Goal: Download file/media

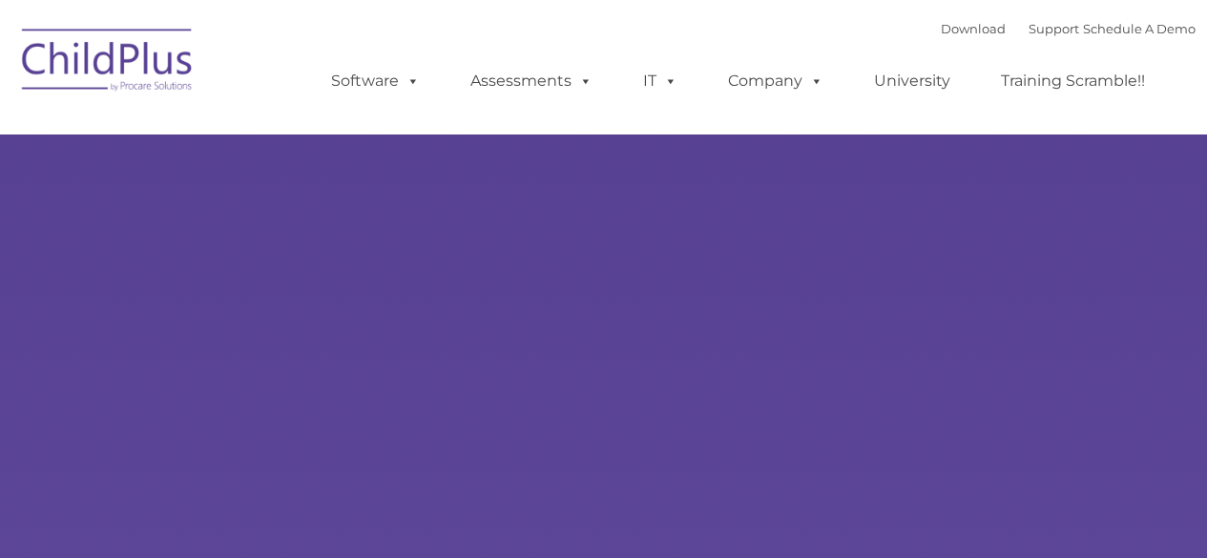
type input ""
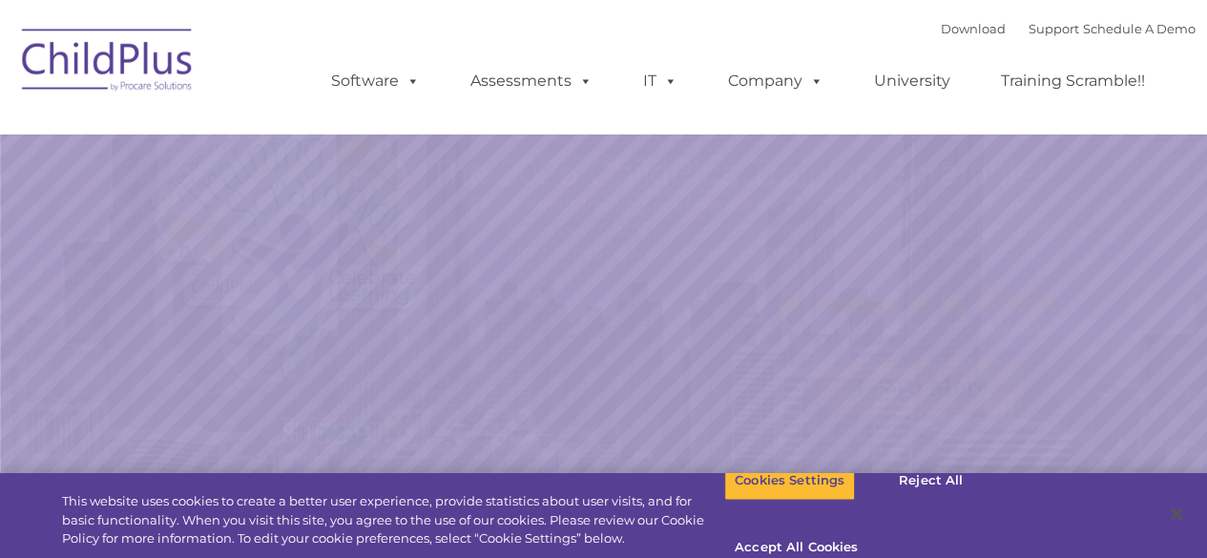
select select "MEDIUM"
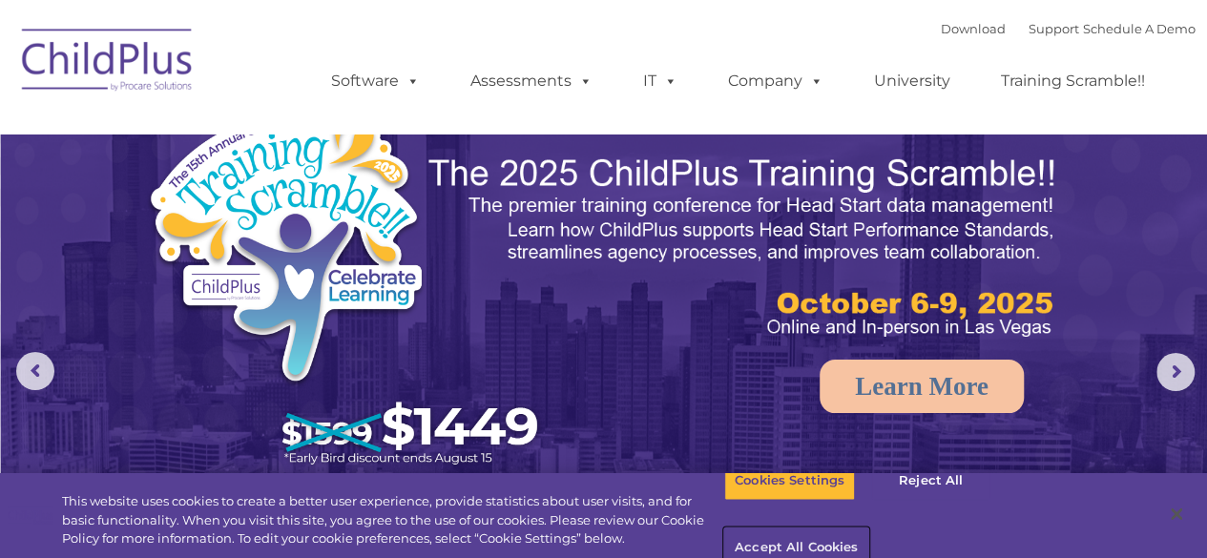
click at [869, 529] on button "Accept All Cookies" at bounding box center [796, 549] width 144 height 40
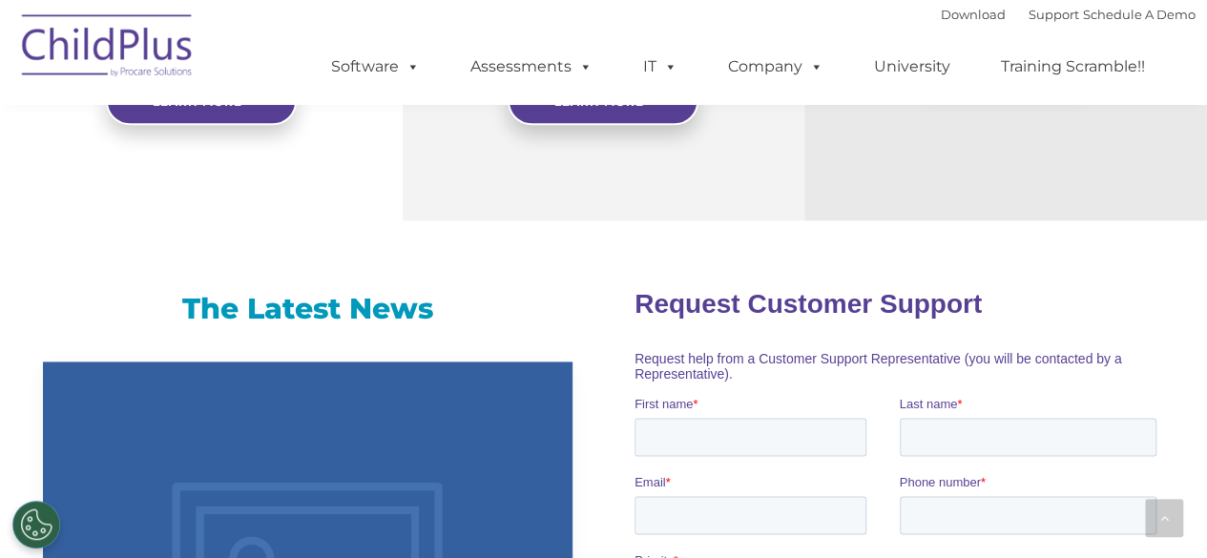
scroll to position [1063, 0]
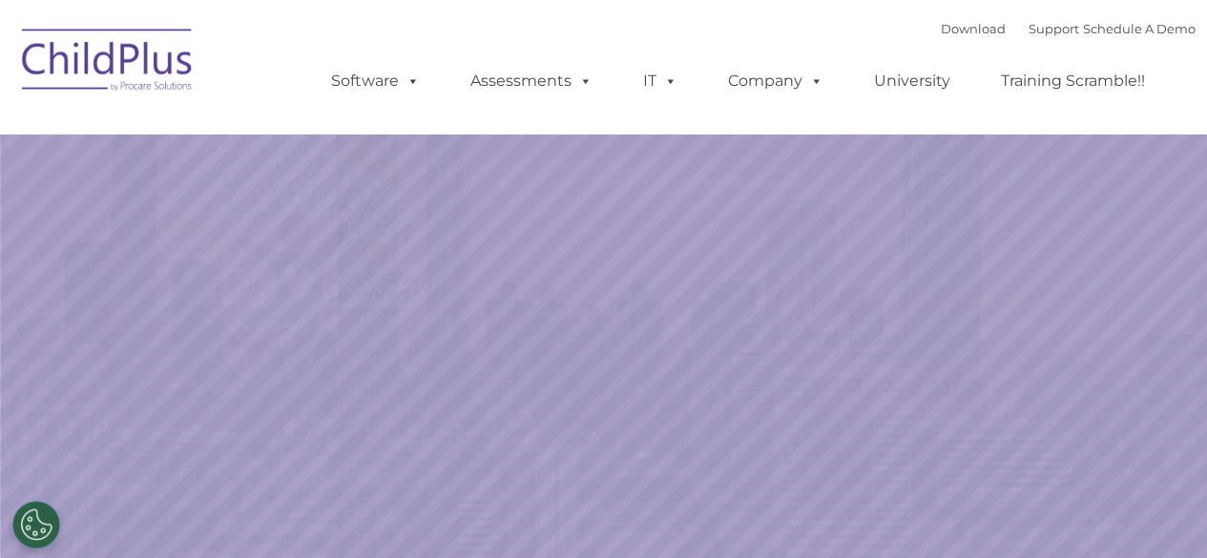
select select "MEDIUM"
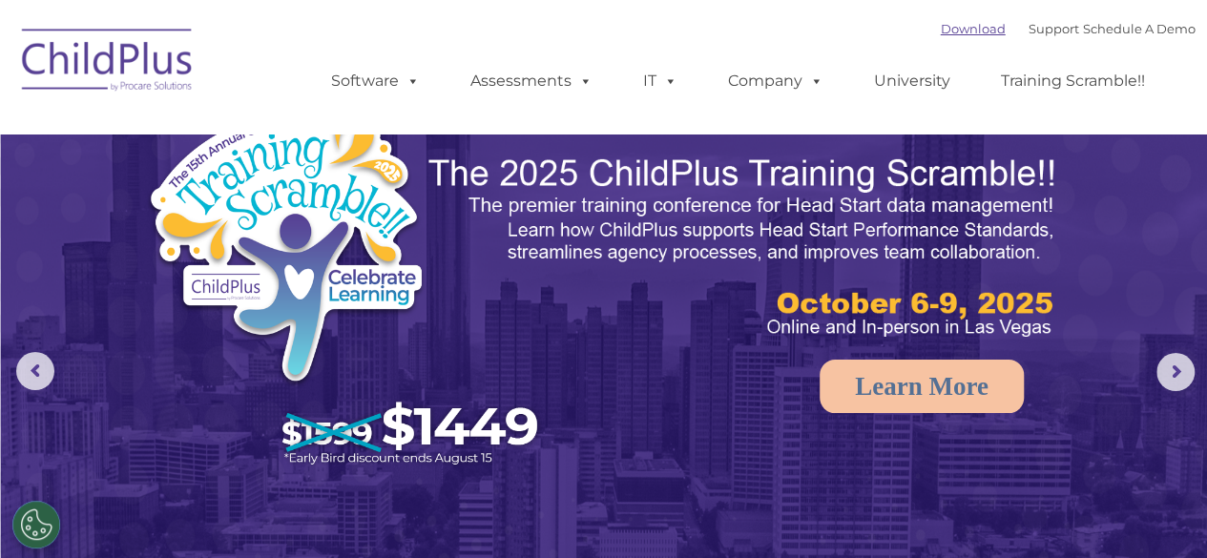
click at [951, 22] on link "Download" at bounding box center [973, 28] width 65 height 15
